Goal: Information Seeking & Learning: Learn about a topic

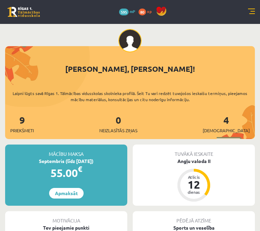
scroll to position [1174, 0]
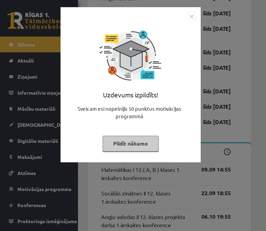
scroll to position [1173, 0]
click at [191, 16] on img "Close" at bounding box center [191, 16] width 10 height 10
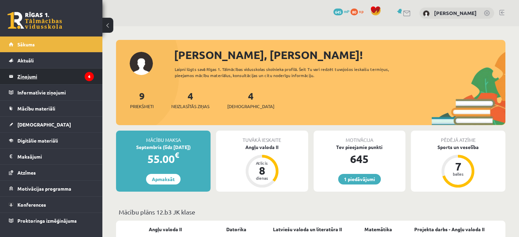
click at [69, 74] on legend "Ziņojumi 4" at bounding box center [55, 77] width 76 height 16
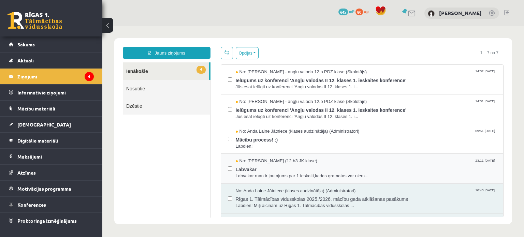
click at [232, 167] on div "No: Zlata Stankeviča (12.b3 JK klase) 23:11 06/09/2025 Labvakar Labvakar man ir…" at bounding box center [362, 168] width 269 height 21
click at [225, 168] on div "No: Zlata Stankeviča (12.b3 JK klase) 23:11 06/09/2025 Labvakar Labvakar man ir…" at bounding box center [362, 169] width 283 height 30
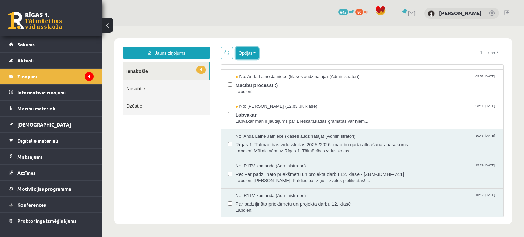
click at [254, 55] on button "Opcijas" at bounding box center [247, 53] width 23 height 12
click at [240, 55] on button "Opcijas" at bounding box center [247, 53] width 23 height 12
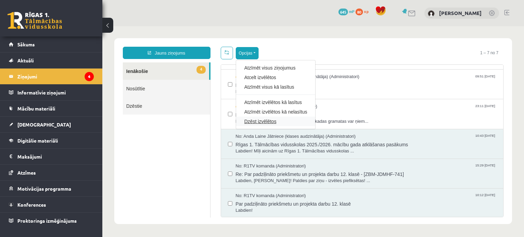
click at [251, 121] on link "Dzēst izvēlētos" at bounding box center [275, 121] width 63 height 7
click at [251, 121] on span "Labvakar man ir jautajums par 1 ieskaiti,kadas gramatas var ņiem..." at bounding box center [366, 121] width 261 height 6
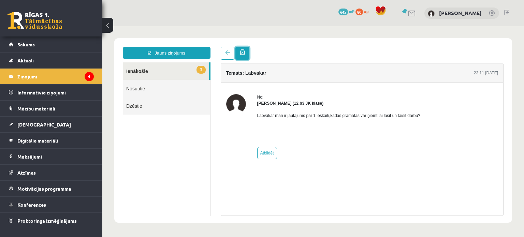
click at [245, 52] on link at bounding box center [243, 53] width 14 height 13
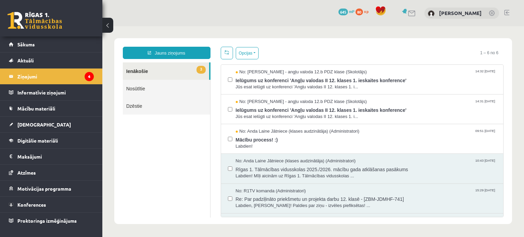
click at [232, 169] on div "No: Anda Laine Jātniece (klases audzinātāja) (Administratori) 10:43 27/08/2025 …" at bounding box center [362, 168] width 269 height 21
click at [228, 163] on label at bounding box center [230, 165] width 4 height 15
click at [265, 165] on span "Rīgas 1. Tālmācības vidusskolas 2025./2026. mācību gada atklāšanas pasākums" at bounding box center [366, 169] width 261 height 9
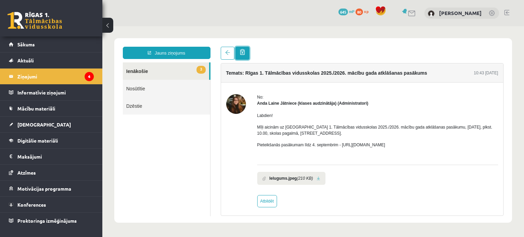
click at [246, 51] on link at bounding box center [243, 53] width 14 height 13
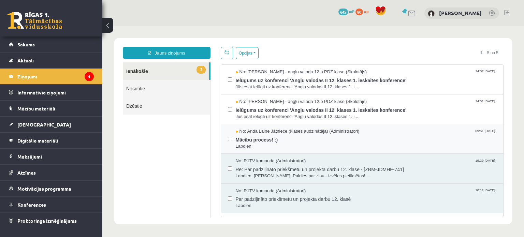
click at [265, 135] on span "Mācību process! :)" at bounding box center [366, 139] width 261 height 9
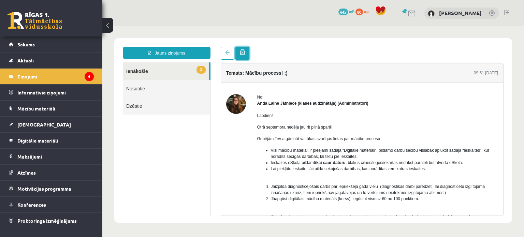
click at [248, 53] on link at bounding box center [243, 53] width 14 height 13
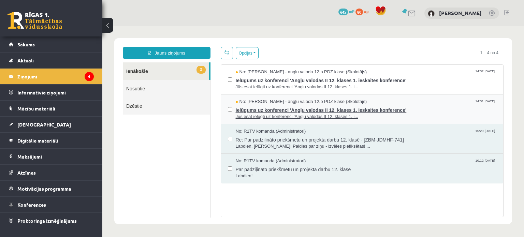
click at [265, 109] on span "Ielūgums uz konferenci 'Angļu valodas II 12. klases 1. ieskaites konference'" at bounding box center [366, 109] width 261 height 9
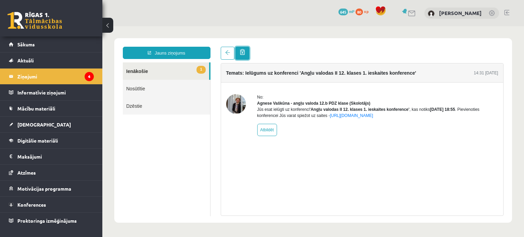
click at [247, 51] on link at bounding box center [243, 53] width 14 height 13
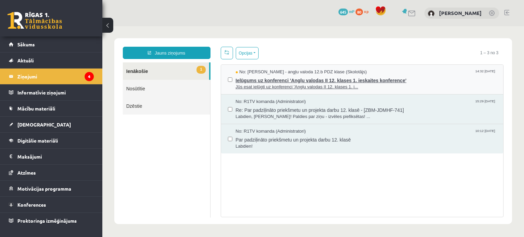
click at [262, 84] on span "Jūs esat ielūgti uz konferenci 'Angļu valodas II 12. klases 1. i..." at bounding box center [366, 87] width 261 height 6
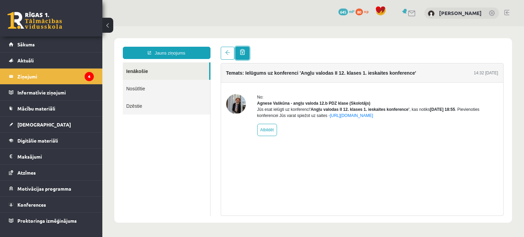
click at [247, 53] on link at bounding box center [243, 53] width 14 height 13
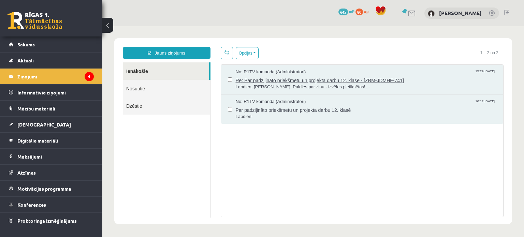
click at [244, 82] on span "Re: Par padziļināto priekšmetu un projekta darbu 12. klasē - [ZBM-JDMHF-741]" at bounding box center [366, 79] width 261 height 9
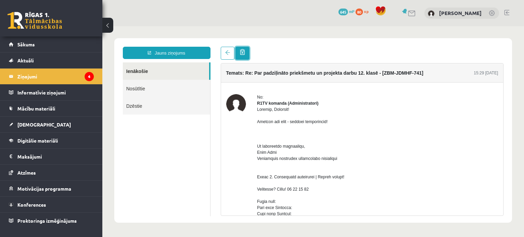
click at [243, 51] on span at bounding box center [242, 52] width 5 height 6
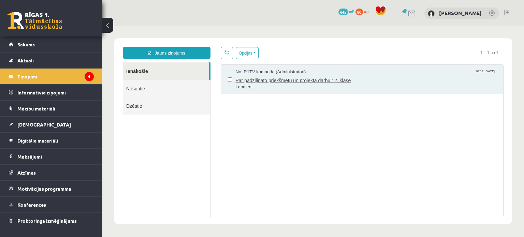
click at [265, 81] on span "Par padziļināto priekšmetu un projekta darbu 12. klasē" at bounding box center [366, 79] width 261 height 9
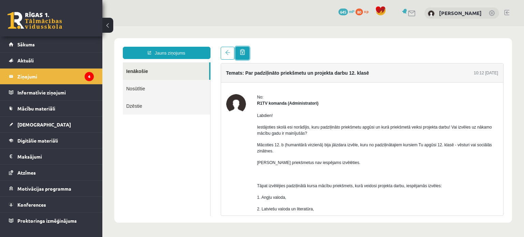
click at [241, 51] on span at bounding box center [242, 52] width 5 height 6
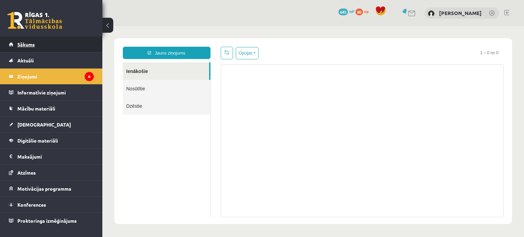
click at [34, 38] on link "Sākums" at bounding box center [51, 45] width 85 height 16
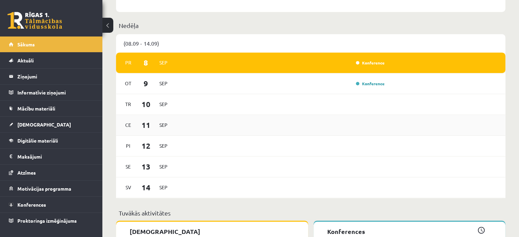
scroll to position [341, 0]
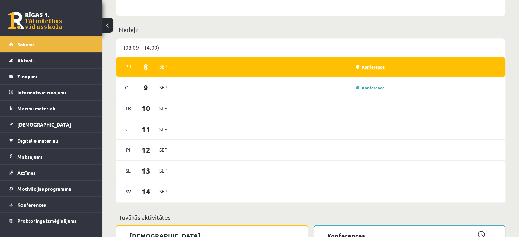
click at [369, 66] on link "Konference" at bounding box center [370, 66] width 29 height 5
click at [369, 67] on link "Konference" at bounding box center [370, 66] width 29 height 5
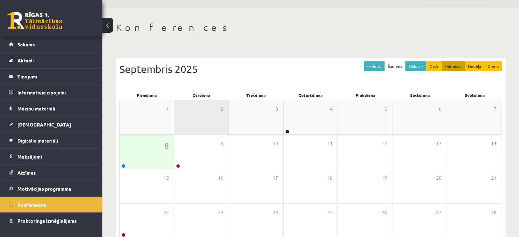
scroll to position [34, 0]
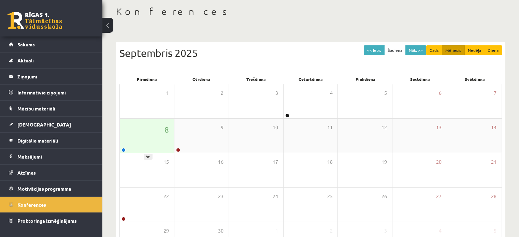
click at [155, 129] on div "8" at bounding box center [147, 136] width 54 height 34
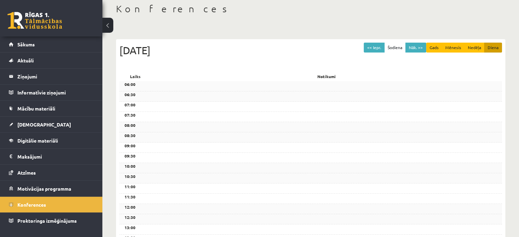
scroll to position [0, 0]
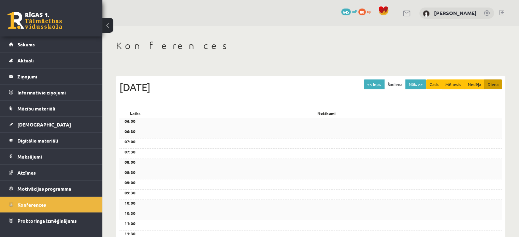
click at [137, 46] on h1 "Konferences" at bounding box center [311, 46] width 390 height 12
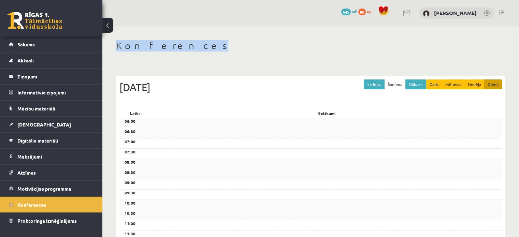
click at [112, 26] on button at bounding box center [107, 25] width 11 height 15
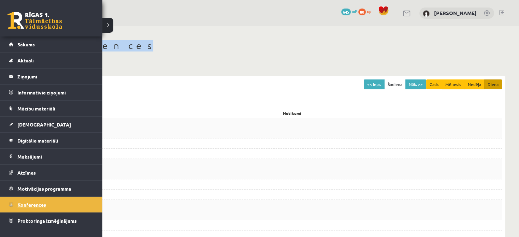
click at [31, 203] on span "Konferences" at bounding box center [31, 205] width 29 height 6
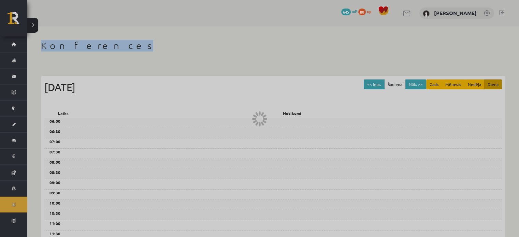
click at [31, 203] on div at bounding box center [259, 118] width 519 height 237
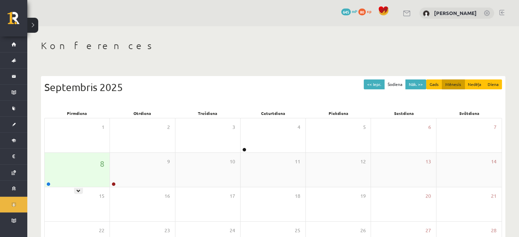
click at [81, 173] on div "8" at bounding box center [77, 170] width 65 height 34
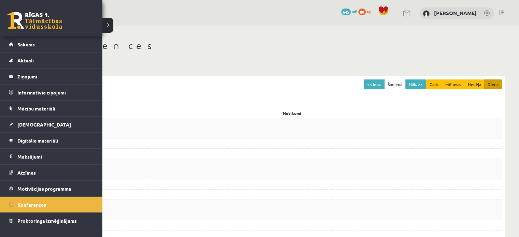
click at [16, 201] on link "Konferences" at bounding box center [51, 205] width 85 height 16
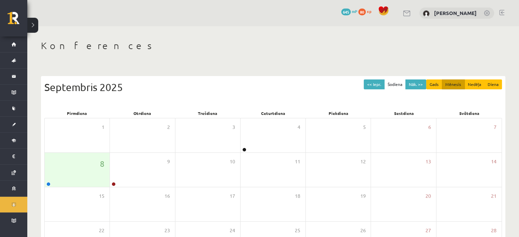
click at [37, 24] on button at bounding box center [32, 25] width 11 height 15
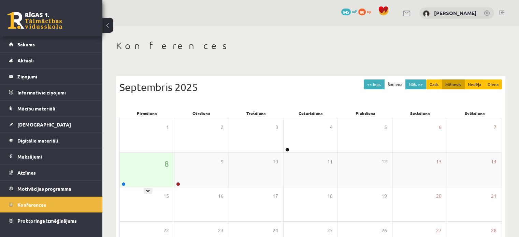
click at [148, 181] on div "8" at bounding box center [147, 170] width 54 height 34
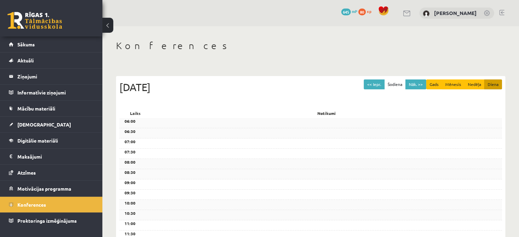
click at [363, 20] on div "0 Dāvanas 645 mP 80 xp Kristīne Vītola" at bounding box center [310, 13] width 417 height 26
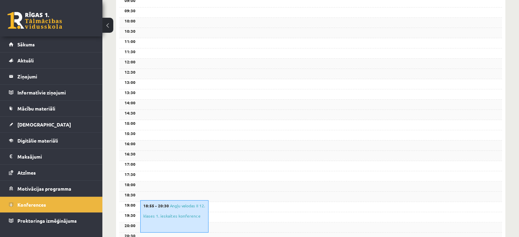
scroll to position [244, 0]
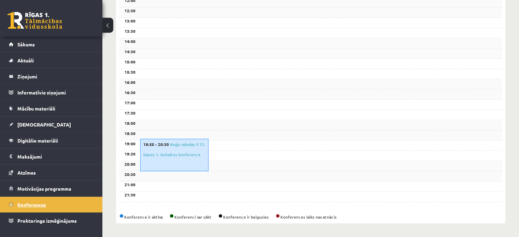
click at [41, 204] on span "Konferences" at bounding box center [31, 205] width 29 height 6
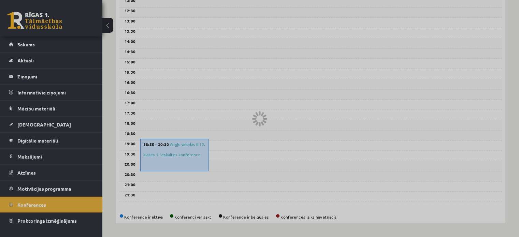
click at [41, 204] on div at bounding box center [259, 118] width 519 height 237
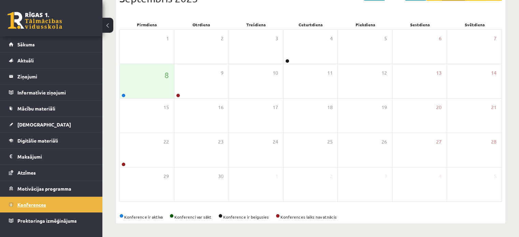
scroll to position [88, 0]
click at [147, 86] on div "8" at bounding box center [147, 82] width 54 height 34
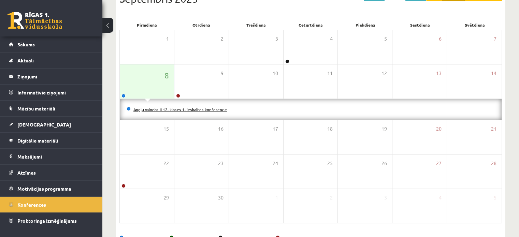
click at [154, 108] on link "Angļu valodas II 12. klases 1. ieskaites konference" at bounding box center [181, 109] width 94 height 5
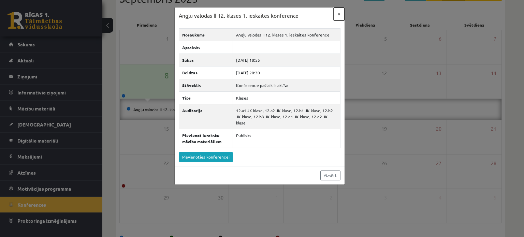
click at [341, 14] on button "×" at bounding box center [339, 14] width 11 height 13
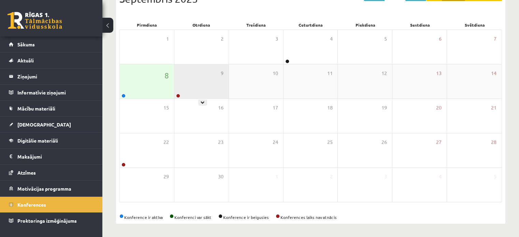
click at [194, 86] on div "9" at bounding box center [201, 82] width 54 height 34
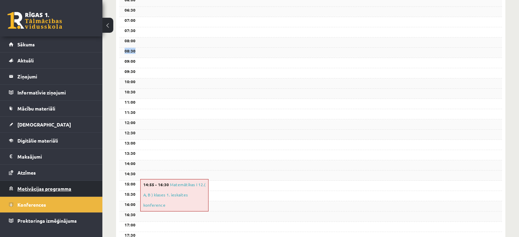
scroll to position [123, 0]
click at [44, 205] on span "Konferences" at bounding box center [31, 205] width 29 height 6
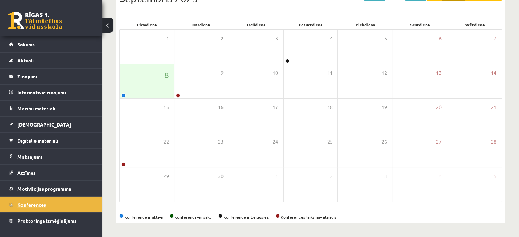
scroll to position [88, 0]
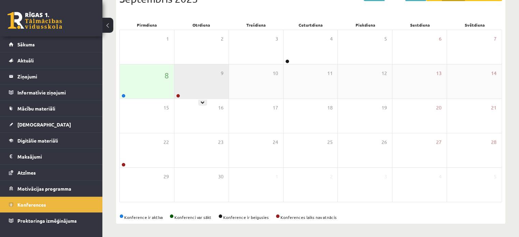
click at [209, 71] on div "9" at bounding box center [201, 82] width 54 height 34
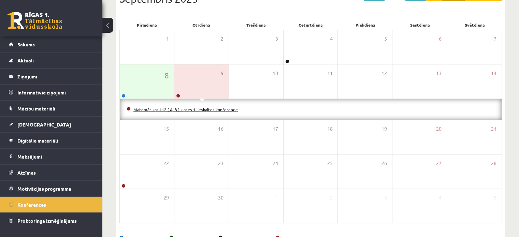
click at [196, 110] on link "Matemātikas I 12.( A, B ) klases 1. ieskaites konference" at bounding box center [186, 109] width 104 height 5
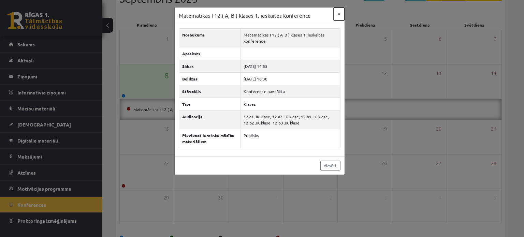
click at [337, 12] on button "×" at bounding box center [339, 14] width 11 height 13
